Goal: Find contact information: Find contact information

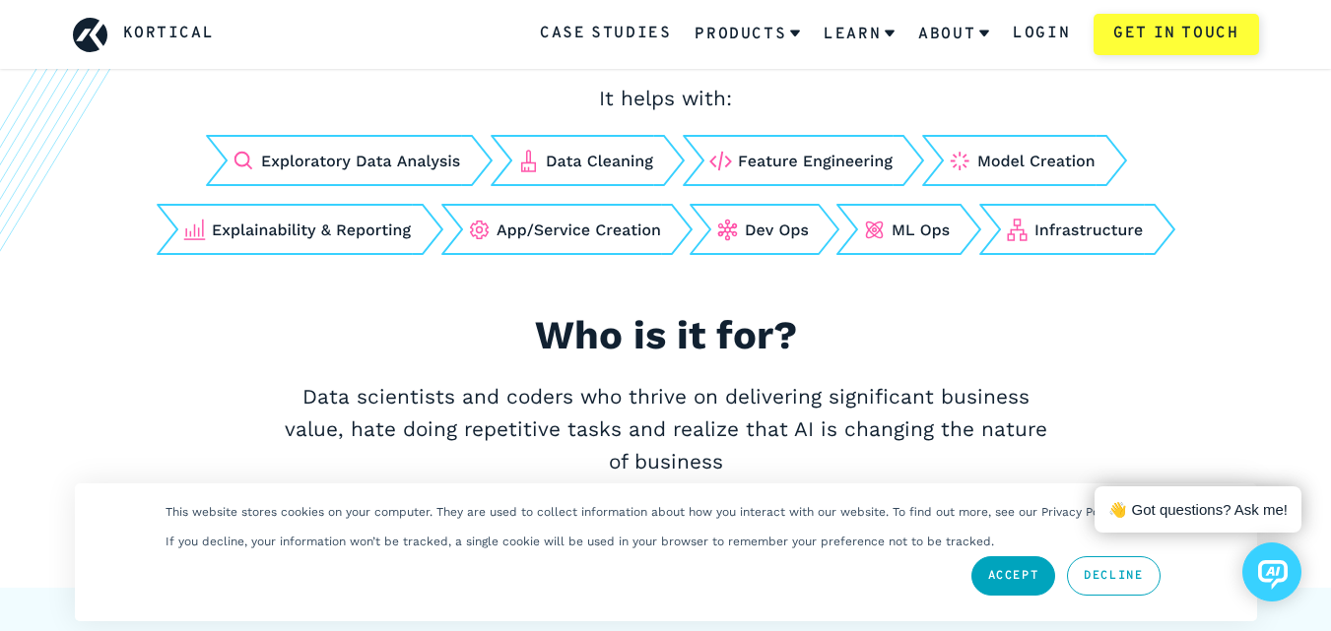
scroll to position [3250, 0]
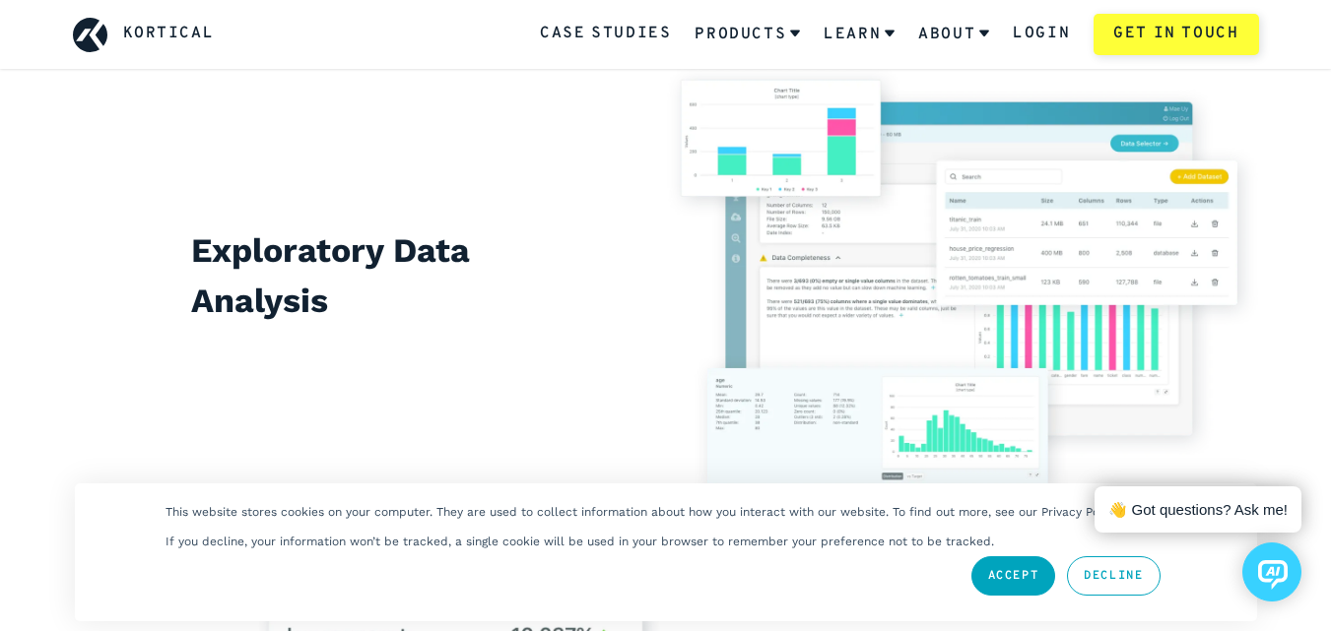
click at [398, 173] on div "Exploratory Data Analysis" at bounding box center [666, 285] width 1186 height 441
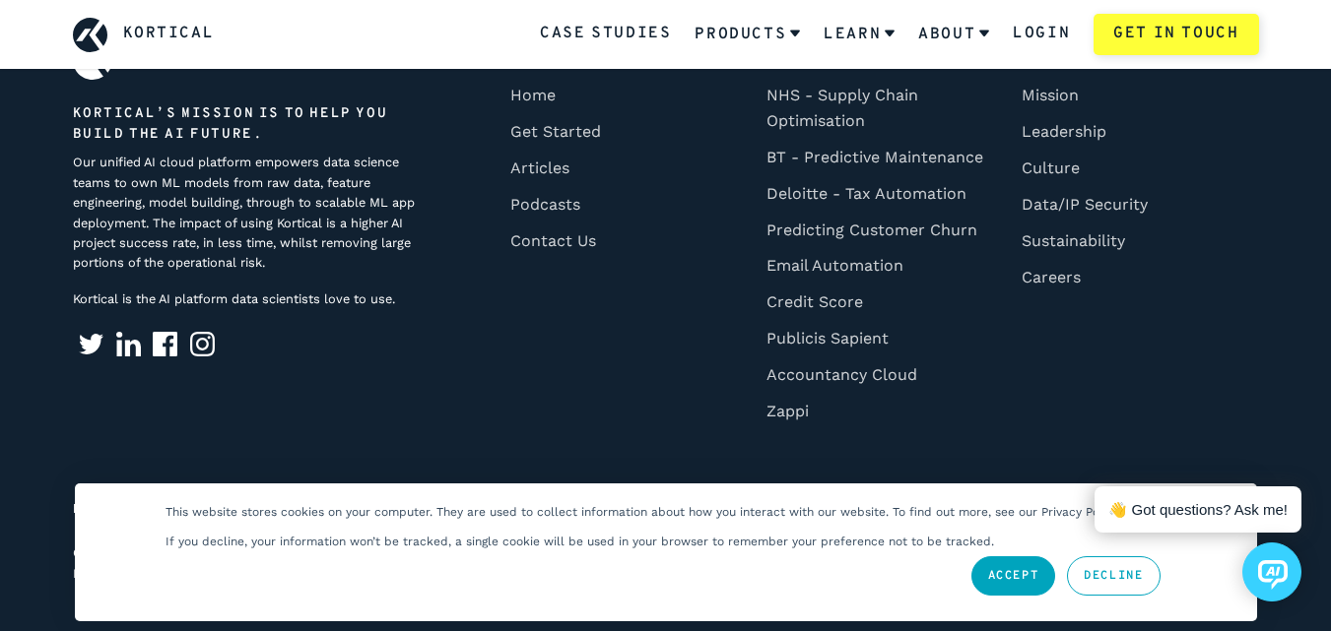
click at [1016, 582] on link "Accept" at bounding box center [1013, 576] width 85 height 39
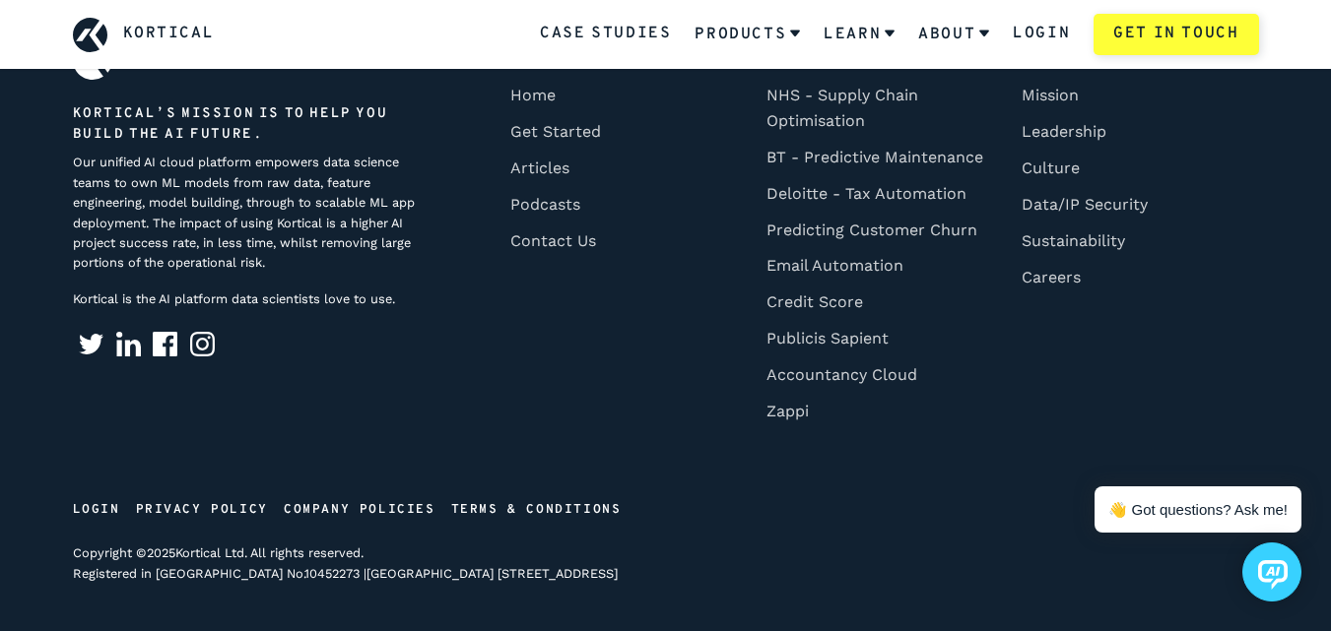
scroll to position [0, 0]
click at [642, 454] on div "Kortical Kortical’s mission is to help you build the AI future. Our unified AI …" at bounding box center [666, 312] width 1280 height 544
click at [517, 442] on nav "Kortical Home Home Get Started Get Started Articles Articles Podcasts Podcasts …" at bounding box center [875, 242] width 767 height 405
drag, startPoint x: 349, startPoint y: 576, endPoint x: 553, endPoint y: 583, distance: 204.0
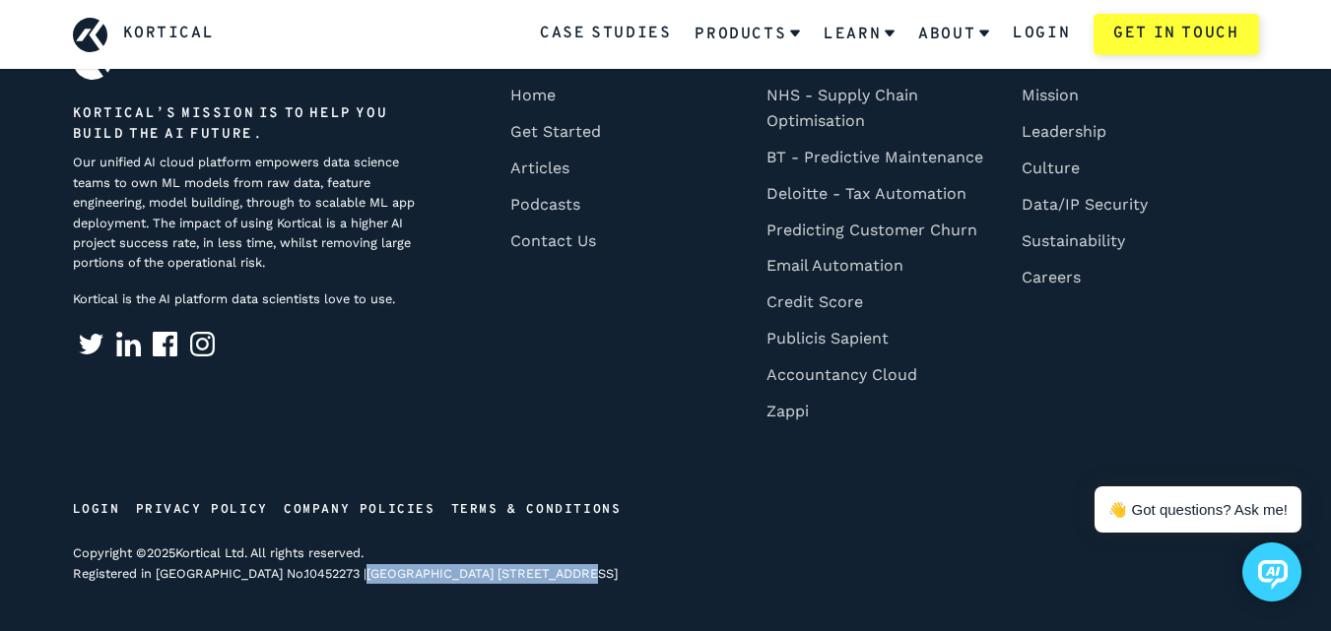
click at [553, 583] on p "Copyright © 2025 Kortical Ltd. All rights reserved. Registered in [GEOGRAPHIC_D…" at bounding box center [666, 564] width 1186 height 40
copy link "[GEOGRAPHIC_DATA] [STREET_ADDRESS]"
click at [578, 421] on li "Kortical Home Home Get Started Get Started Articles Articles Podcasts Podcasts …" at bounding box center [619, 234] width 230 height 389
click at [649, 334] on li "Kortical Home Home Get Started Get Started Articles Articles Podcasts Podcasts …" at bounding box center [619, 234] width 230 height 389
click at [650, 333] on li "Kortical Home Home Get Started Get Started Articles Articles Podcasts Podcasts …" at bounding box center [619, 234] width 230 height 389
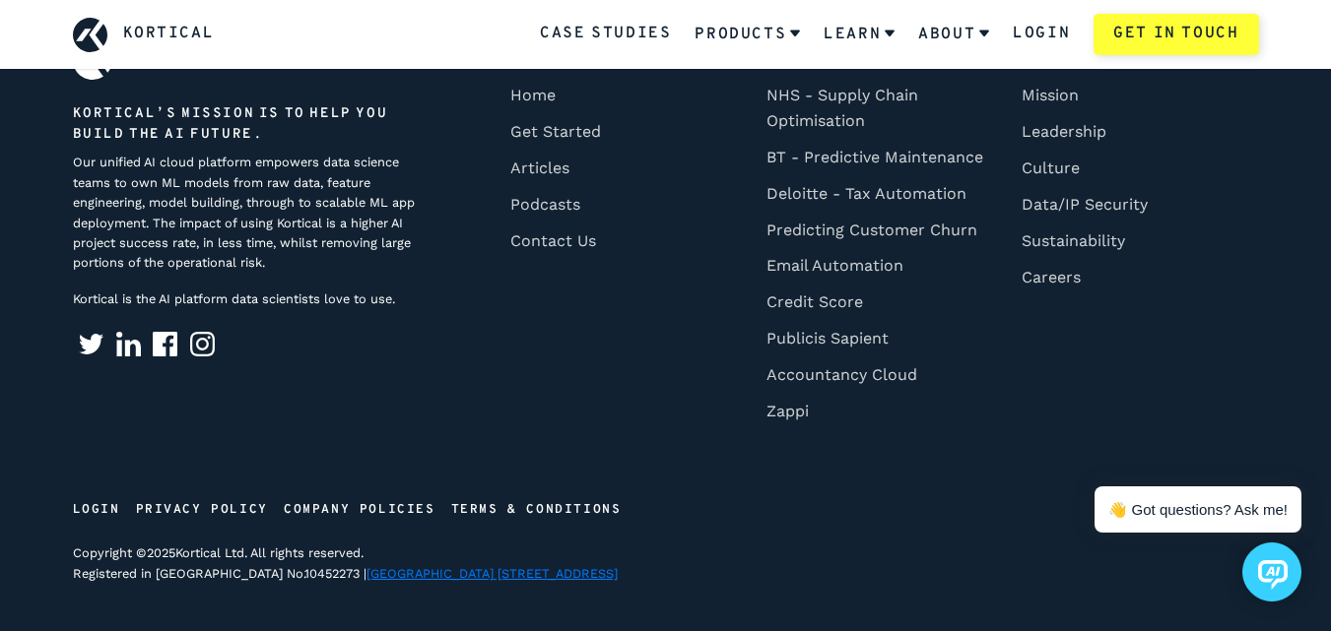
click at [615, 573] on link "[GEOGRAPHIC_DATA] [STREET_ADDRESS]" at bounding box center [491, 573] width 251 height 15
